Goal: Navigation & Orientation: Find specific page/section

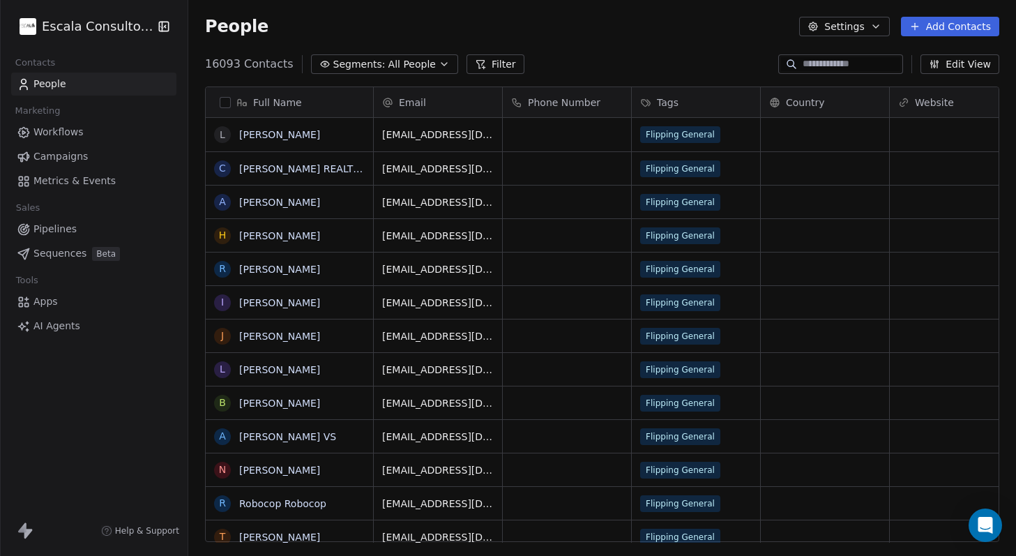
scroll to position [478, 817]
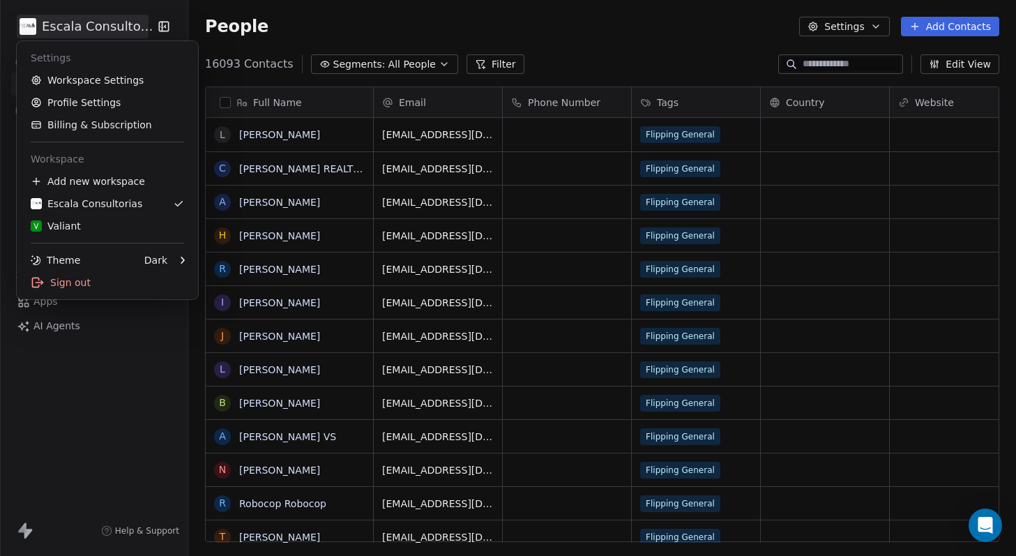
click at [126, 29] on html "Escala Consultorias Contacts People Marketing Workflows Campaigns Metrics & Eve…" at bounding box center [508, 278] width 1016 height 556
click at [75, 223] on div "V Valiant" at bounding box center [56, 226] width 50 height 14
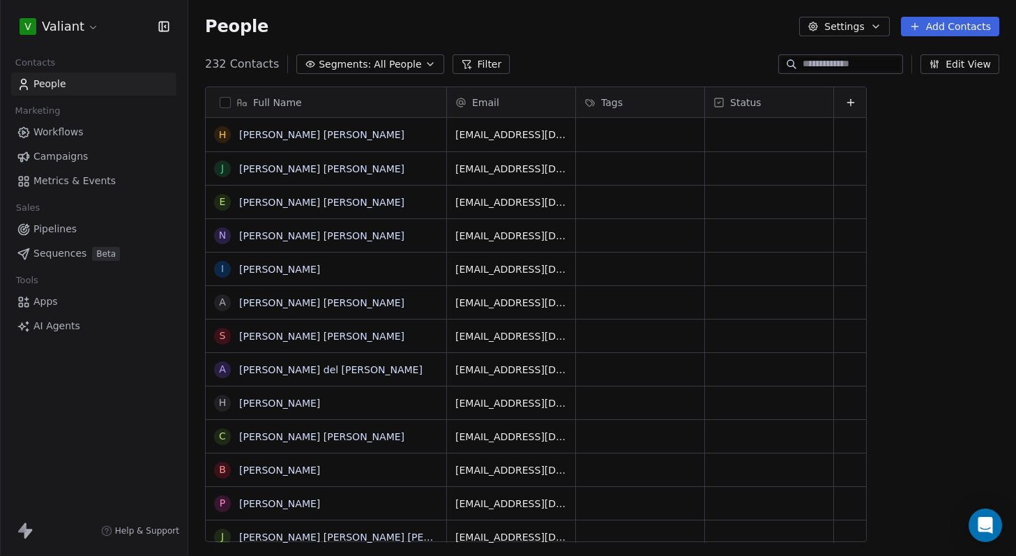
scroll to position [478, 817]
click at [734, 30] on div "People Settings Add Contacts" at bounding box center [602, 27] width 794 height 20
